Goal: Transaction & Acquisition: Book appointment/travel/reservation

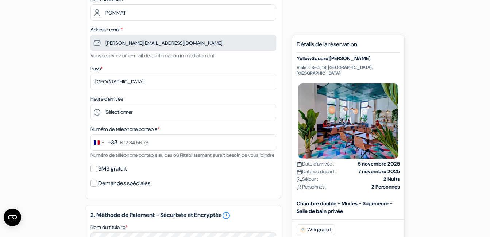
scroll to position [127, 0]
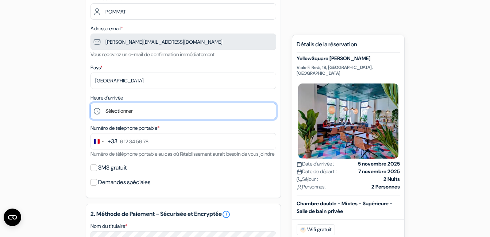
click at [261, 110] on select "Sélectionner 1:00 2:00 3:00 4:00 5:00 6:00 7:00 8:00 9:00 10:00 11:00 12:00 13:…" at bounding box center [184, 111] width 186 height 16
select select "18"
click at [91, 103] on select "Sélectionner 1:00 2:00 3:00 4:00 5:00 6:00 7:00 8:00 9:00 10:00 11:00 12:00 13:…" at bounding box center [184, 111] width 186 height 16
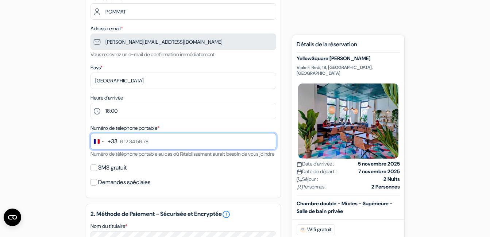
click at [125, 140] on input "text" at bounding box center [184, 141] width 186 height 16
type input "[PHONE_NUMBER]"
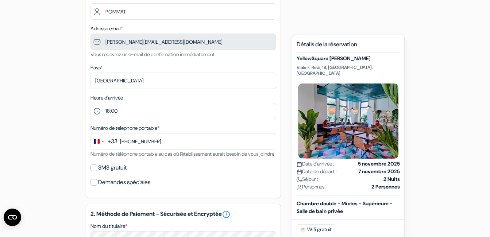
select select "09"
select select "2028"
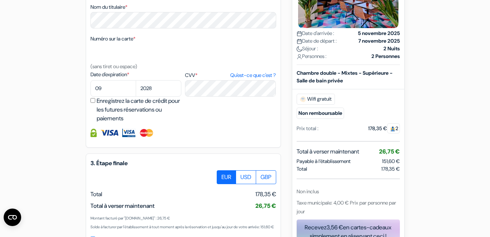
scroll to position [348, 0]
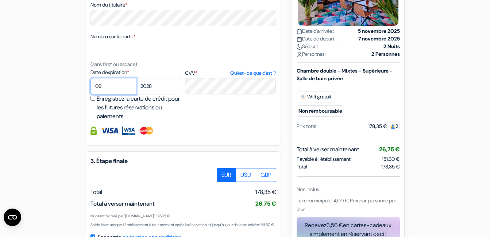
click at [104, 95] on select "01 02 03 04 05 06 07 08 09 10 11 12" at bounding box center [114, 86] width 46 height 16
select select "10"
click at [91, 87] on select "01 02 03 04 05 06 07 08 09 10 11 12" at bounding box center [114, 86] width 46 height 16
click at [159, 95] on select "2025 2026 2027 2028 2029 2030 2031 2032 2033 2034 2035 2036 2037 2038 2039 2040…" at bounding box center [159, 86] width 46 height 16
select select "2026"
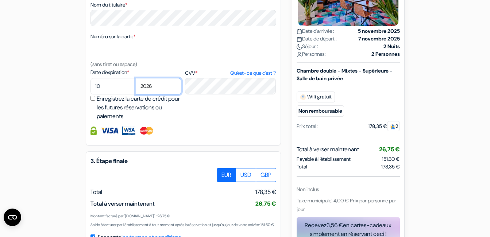
click at [136, 87] on select "2025 2026 2027 2028 2029 2030 2031 2032 2033 2034 2035 2036 2037 2038 2039 2040…" at bounding box center [159, 86] width 46 height 16
click at [206, 69] on div "Numéro sur la carte * (sans tiret ou espace)" at bounding box center [184, 50] width 186 height 37
click at [187, 77] on label "CVV * Qu'est-ce que c'est ?" at bounding box center [230, 73] width 91 height 8
click at [0, 0] on textarea "Nom du titulaire *" at bounding box center [0, 0] width 0 height 0
click at [203, 77] on label "CVV * Qu'est-ce que c'est ?" at bounding box center [230, 73] width 91 height 8
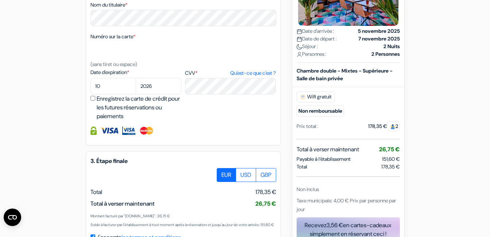
click at [0, 0] on textarea "Nom du titulaire *" at bounding box center [0, 0] width 0 height 0
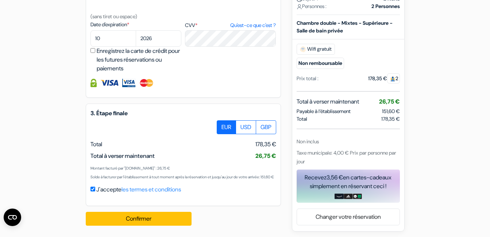
scroll to position [416, 0]
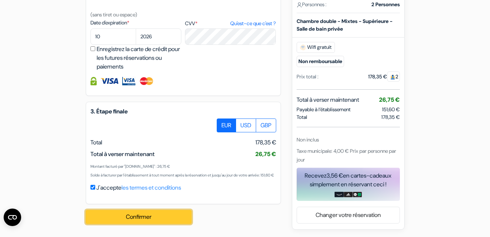
click at [140, 217] on button "Confirmer Loading..." at bounding box center [139, 217] width 106 height 14
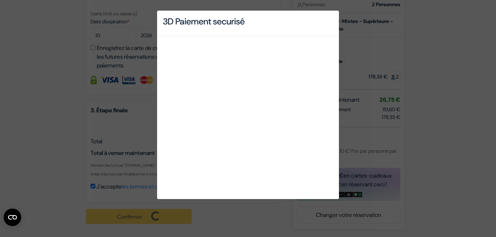
click at [162, 218] on div "3D Paiement securisé" at bounding box center [248, 118] width 496 height 237
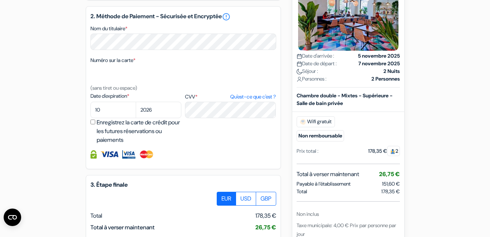
scroll to position [417, 0]
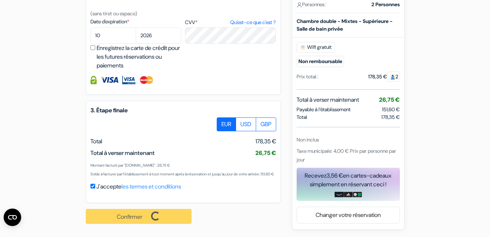
click at [129, 214] on div "Confirmer Loading... Traitement de la demande..." at bounding box center [143, 216] width 114 height 27
click at [127, 218] on div "Confirmer Loading... Traitement de la demande..." at bounding box center [143, 216] width 114 height 27
click at [131, 215] on div "Confirmer Loading... Traitement de la demande..." at bounding box center [143, 216] width 114 height 27
click at [165, 216] on div "Confirmer Loading... Traitement de la demande..." at bounding box center [143, 216] width 114 height 27
click at [125, 218] on div "Confirmer Loading... Traitement de la demande..." at bounding box center [143, 216] width 114 height 27
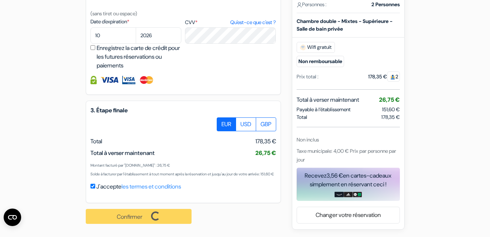
click at [130, 217] on div "Confirmer Loading... Traitement de la demande..." at bounding box center [143, 216] width 114 height 27
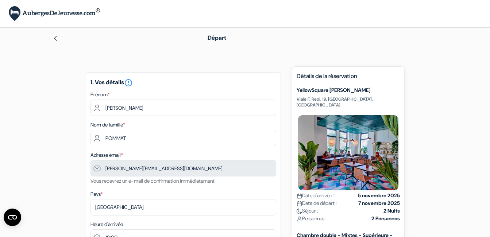
click at [54, 39] on img at bounding box center [56, 38] width 6 height 6
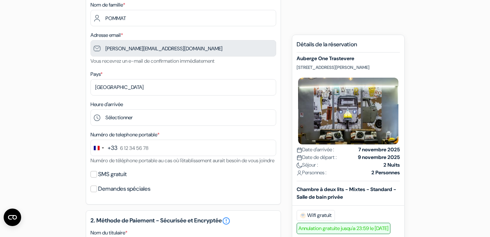
scroll to position [129, 0]
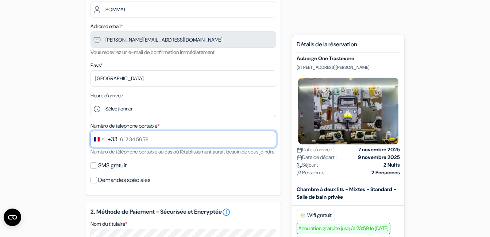
click at [119, 140] on input "text" at bounding box center [184, 139] width 186 height 16
type input "[PHONE_NUMBER]"
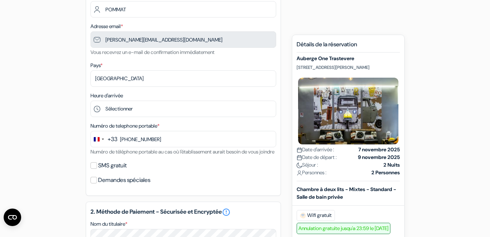
select select "10"
select select "2026"
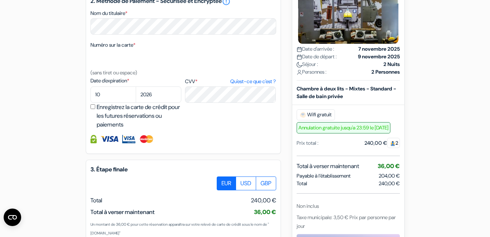
scroll to position [341, 0]
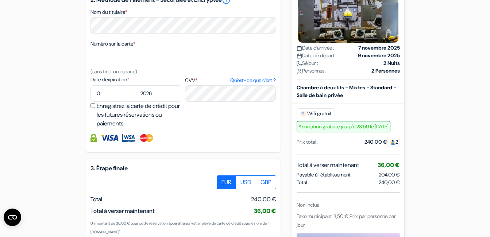
click at [183, 163] on div "1. Vos détails error_outline Prénom * [PERSON_NAME] Nom de famille * POMMAT Adr…" at bounding box center [183, 0] width 195 height 539
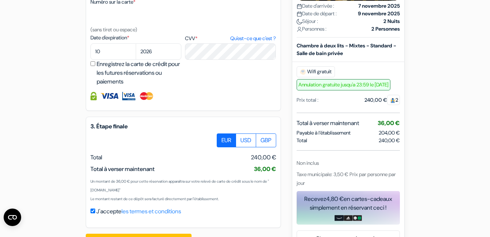
scroll to position [416, 0]
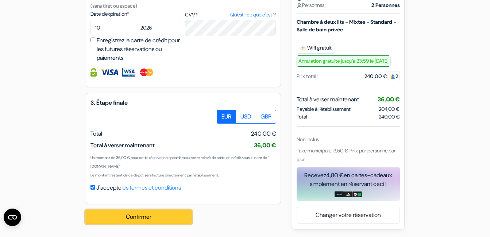
click at [139, 219] on button "Confirmer Loading..." at bounding box center [139, 217] width 106 height 14
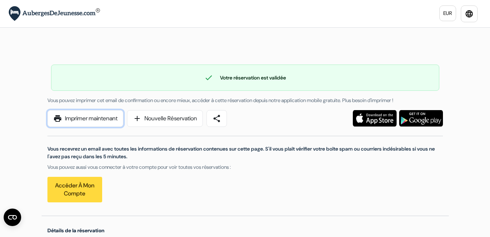
drag, startPoint x: 92, startPoint y: 118, endPoint x: 47, endPoint y: 192, distance: 86.0
click at [92, 118] on link "print Imprimer maintenant" at bounding box center [85, 118] width 76 height 17
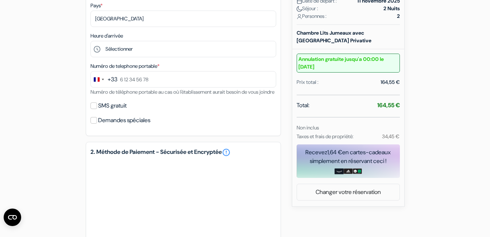
scroll to position [194, 0]
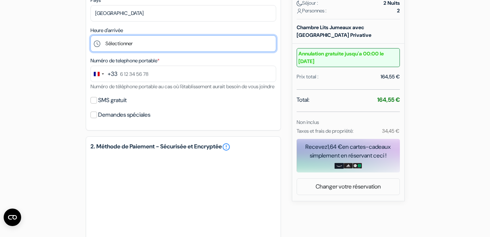
click at [190, 44] on select "Sélectionner 8:00 9:00 10:00 11:00 12:00 13:00 14:00 15:00 16:00 17:00 18:00 19…" at bounding box center [184, 43] width 186 height 16
select select "18"
click at [91, 35] on select "Sélectionner 8:00 9:00 10:00 11:00 12:00 13:00 14:00 15:00 16:00 17:00 18:00 19…" at bounding box center [184, 43] width 186 height 16
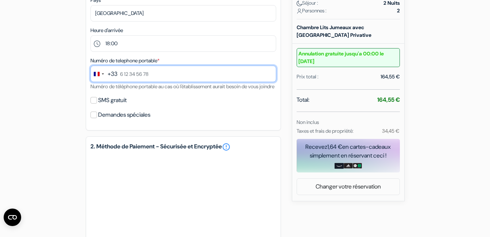
click at [120, 73] on input "text" at bounding box center [184, 74] width 186 height 16
type input "0645050393"
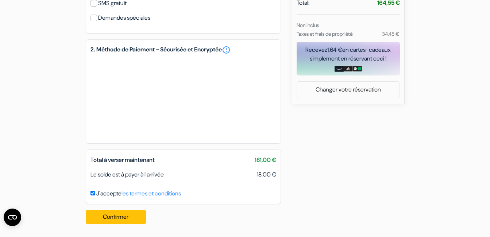
scroll to position [300, 0]
click at [118, 215] on button "Confirmer Loading..." at bounding box center [116, 217] width 61 height 14
click at [121, 216] on button "Confirmer Loading..." at bounding box center [116, 217] width 61 height 14
